Goal: Transaction & Acquisition: Register for event/course

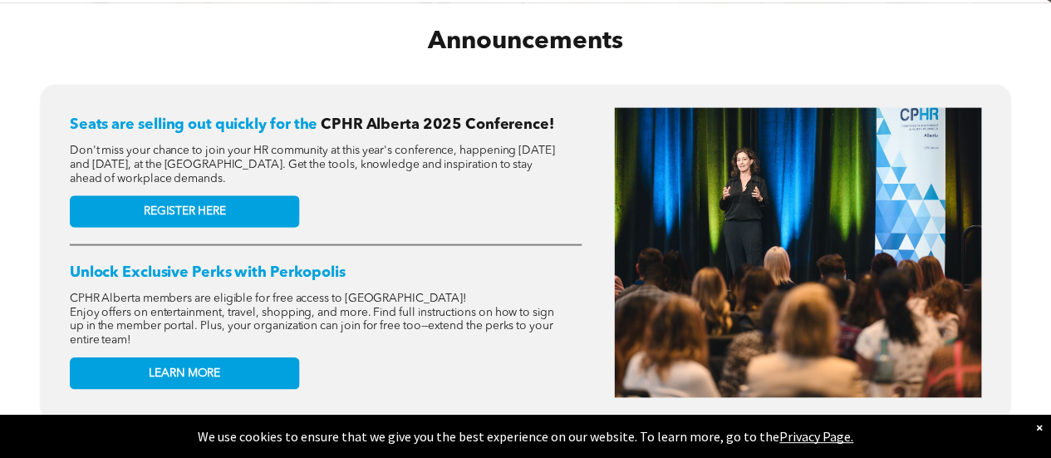
scroll to position [756, 0]
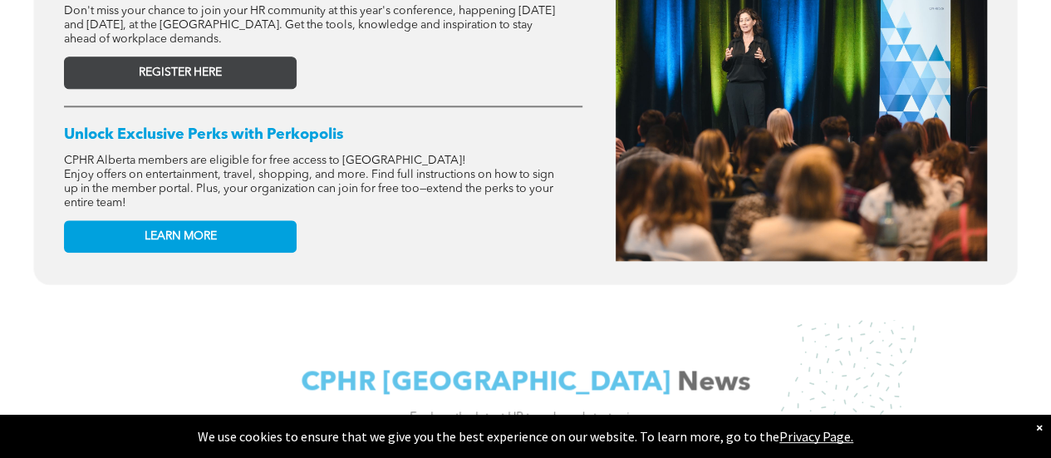
click at [239, 84] on link "REGISTER HERE" at bounding box center [180, 72] width 233 height 32
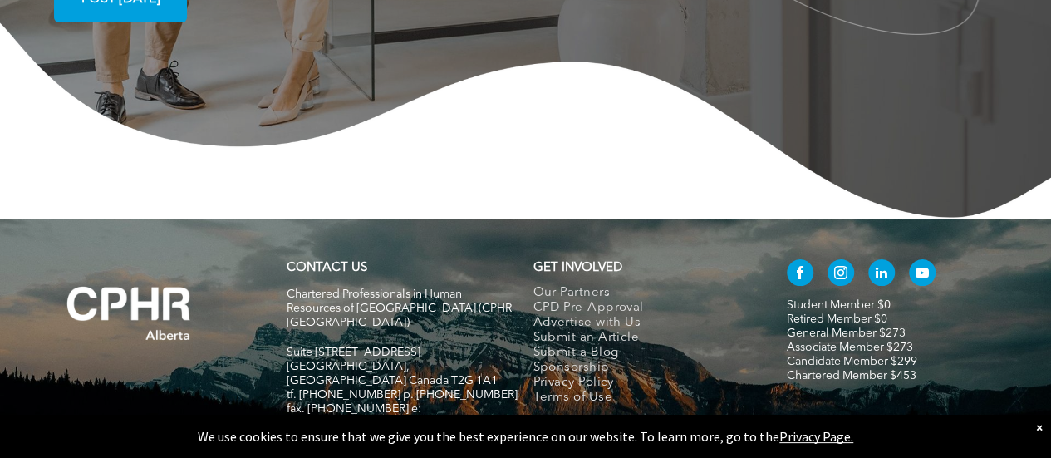
scroll to position [3137, 0]
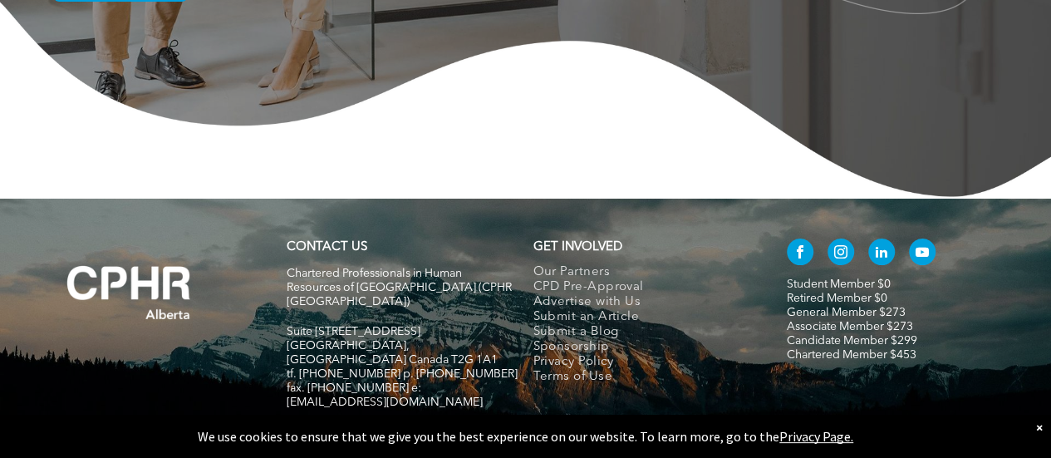
click at [842, 278] on link "Student Member $0" at bounding box center [839, 284] width 104 height 12
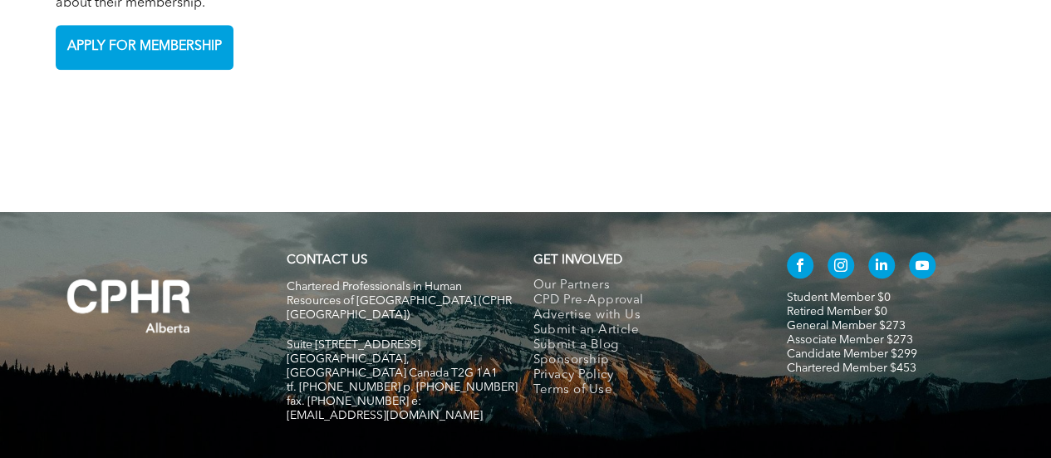
scroll to position [3812, 0]
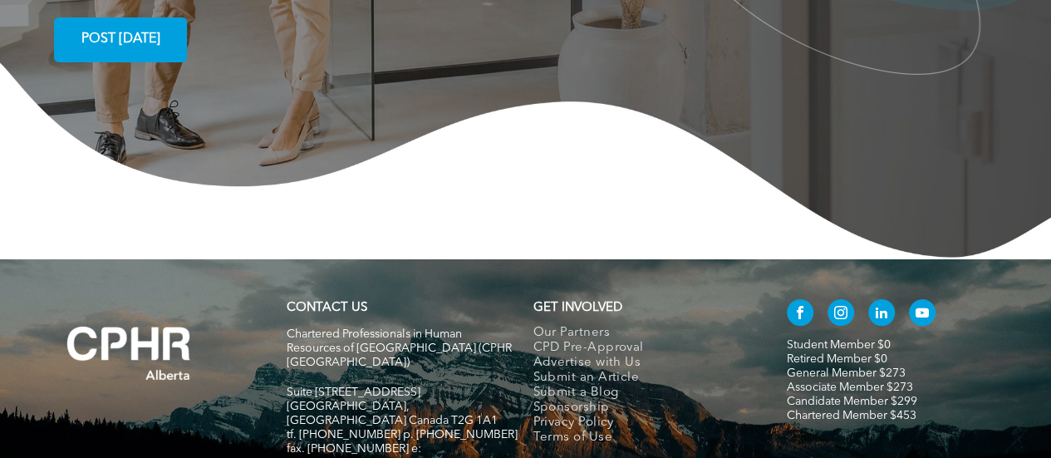
scroll to position [3075, 0]
